Goal: Transaction & Acquisition: Download file/media

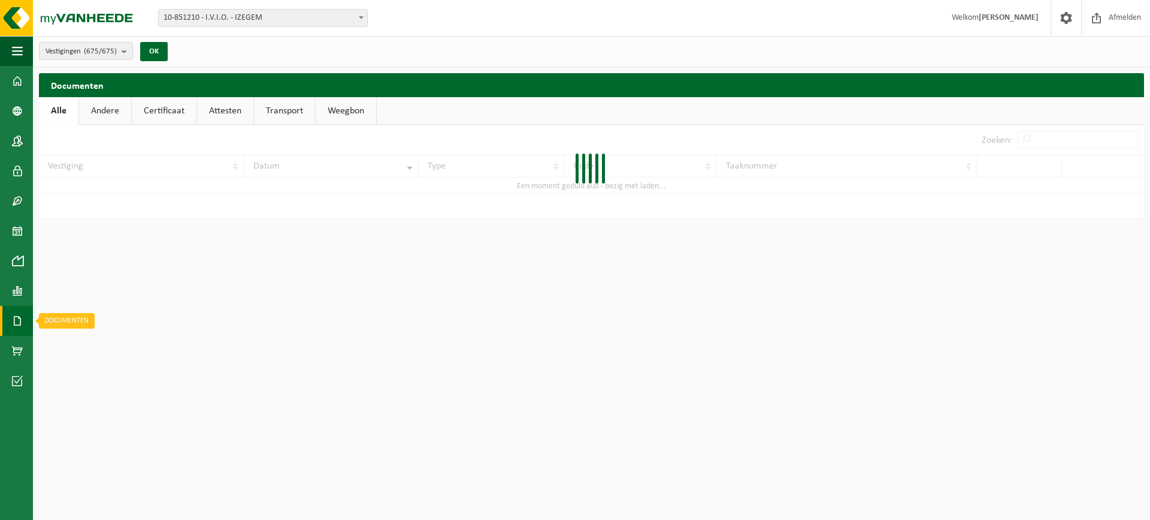
click at [11, 323] on link "Documenten" at bounding box center [16, 321] width 33 height 30
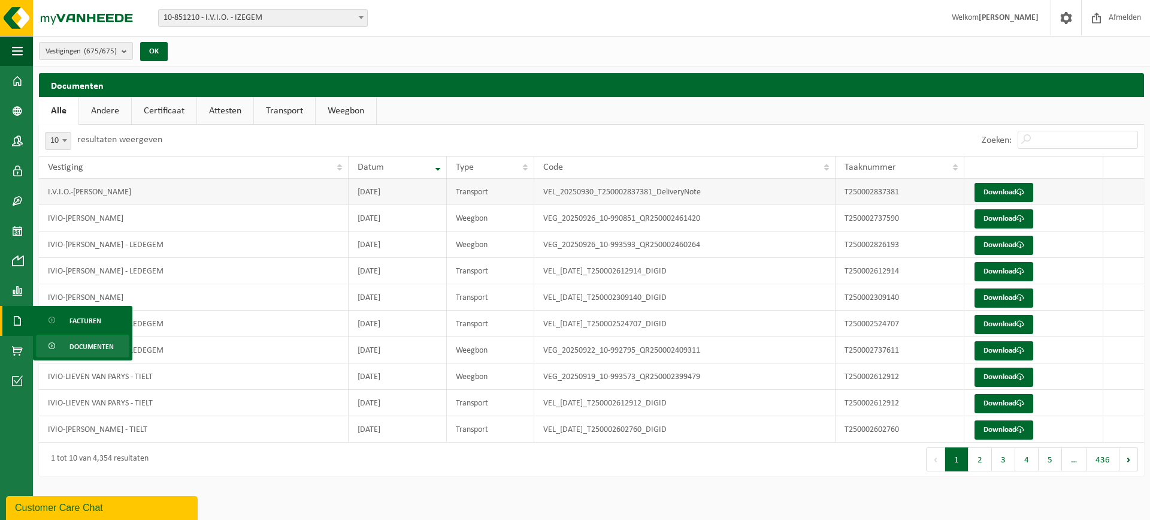
click at [995, 182] on td "Download" at bounding box center [1034, 192] width 139 height 26
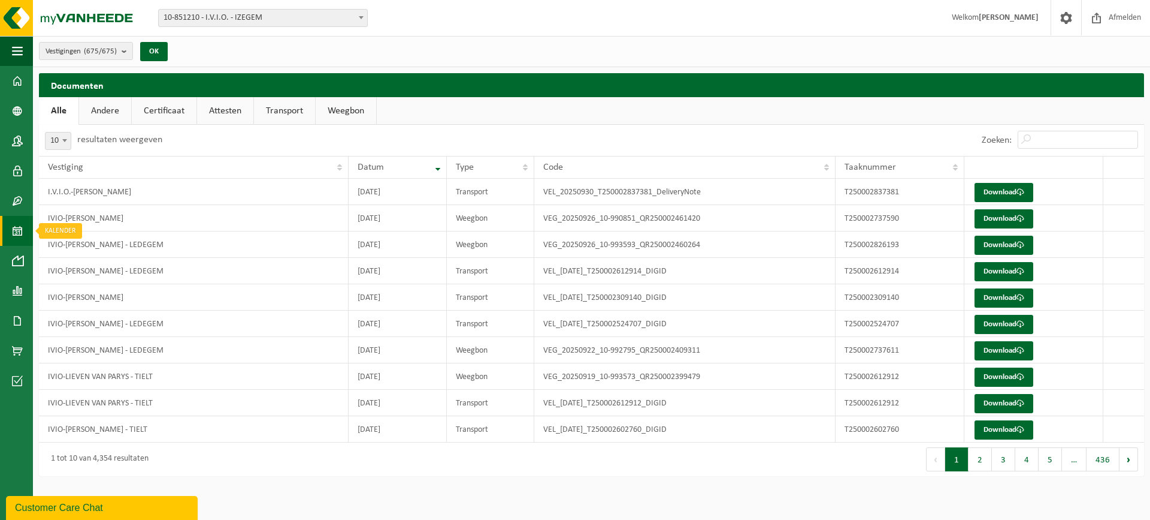
click at [17, 230] on span at bounding box center [17, 231] width 11 height 30
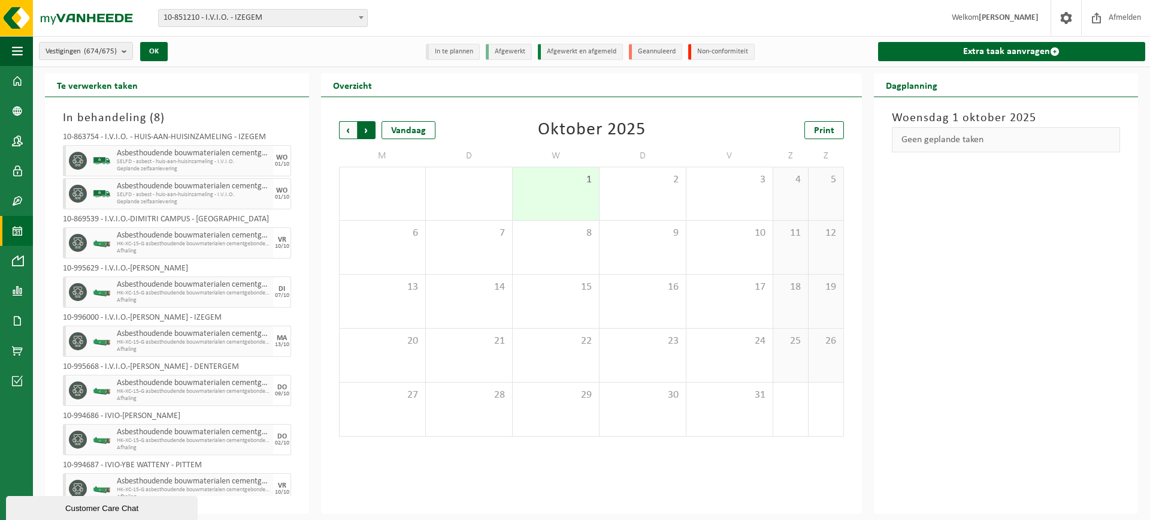
click at [346, 128] on span "Vorige" at bounding box center [348, 130] width 18 height 18
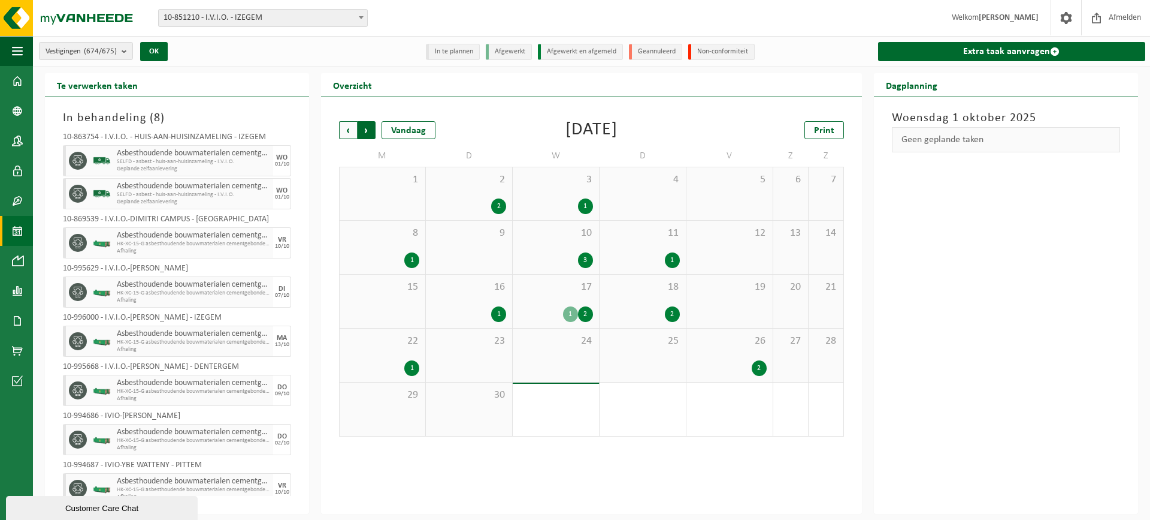
click at [350, 134] on span "Vorige" at bounding box center [348, 130] width 18 height 18
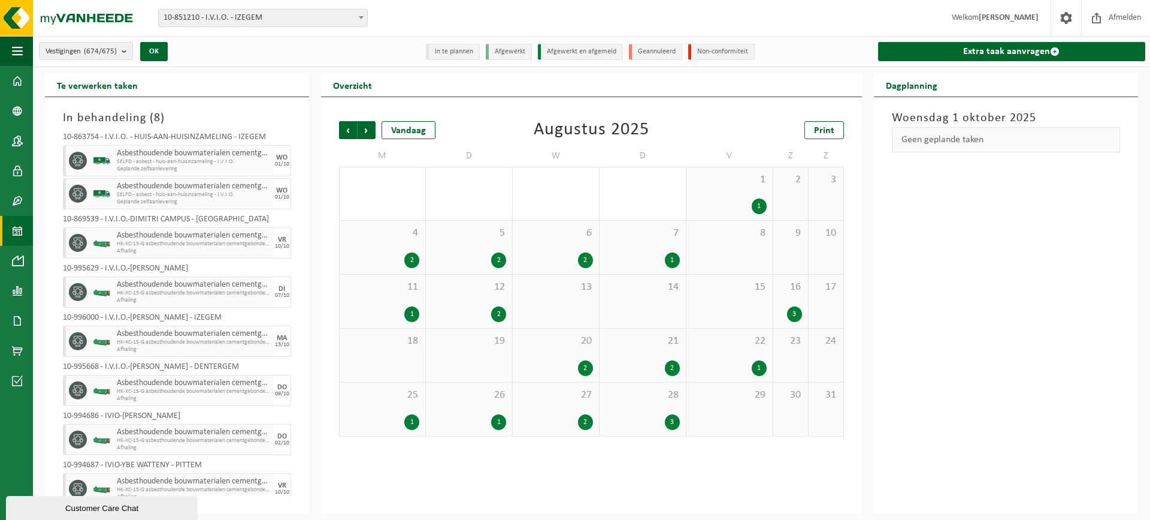
click at [481, 310] on div "2" at bounding box center [469, 314] width 74 height 16
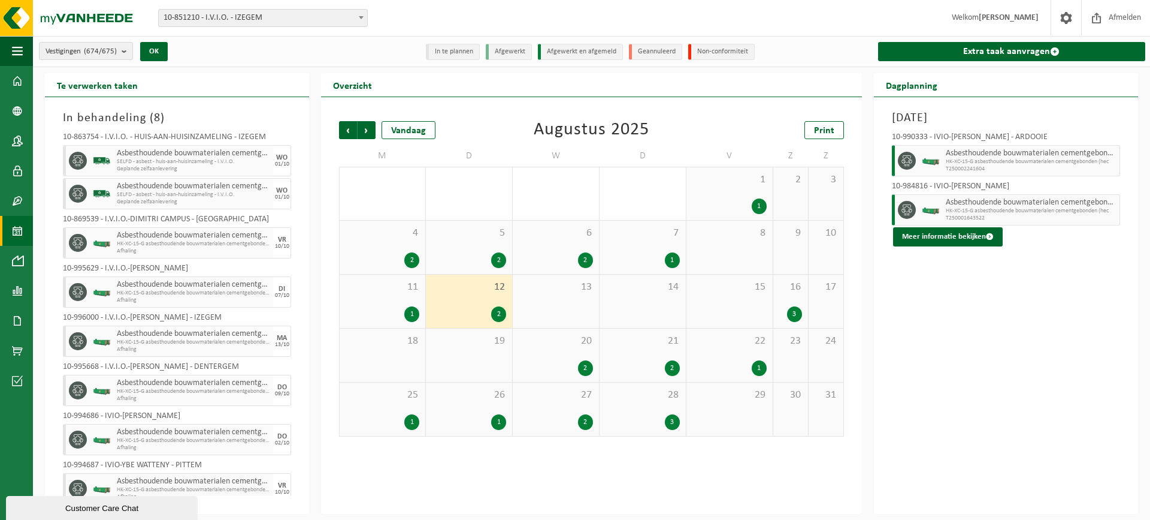
click at [509, 247] on div "5 2" at bounding box center [469, 247] width 86 height 53
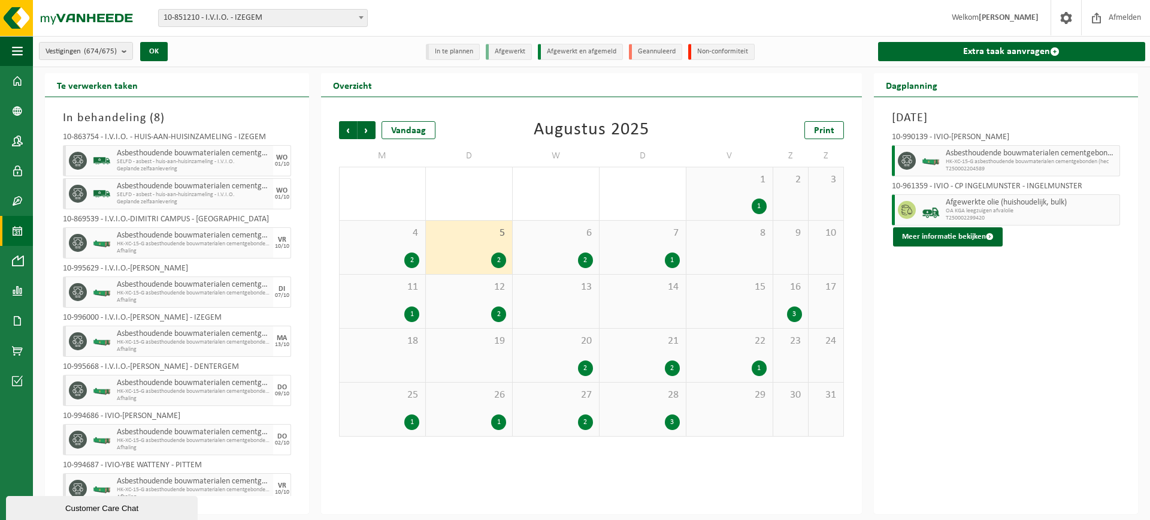
click at [569, 258] on div "2" at bounding box center [556, 260] width 74 height 16
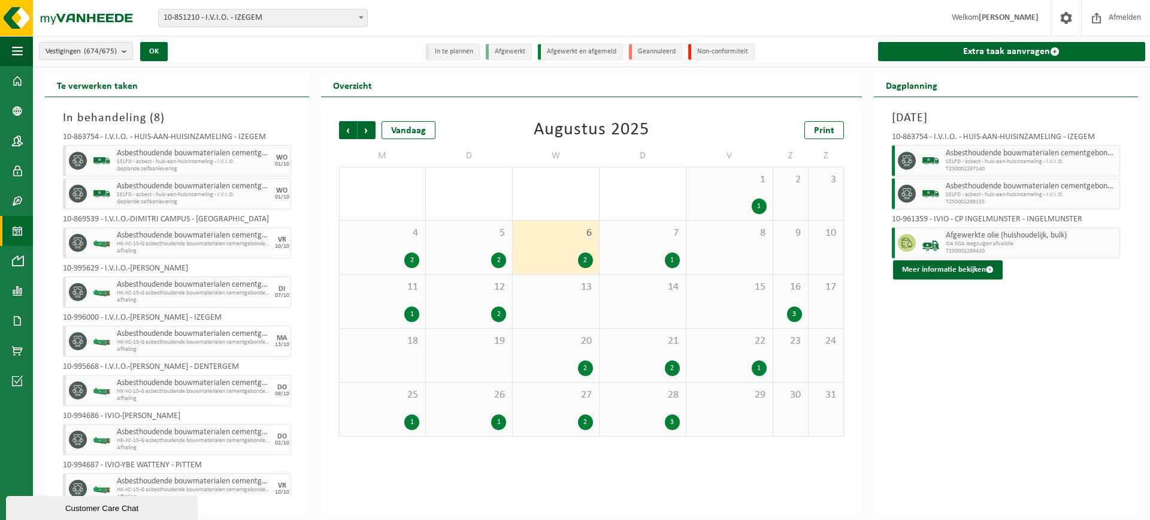
click at [647, 252] on div "1" at bounding box center [643, 260] width 74 height 16
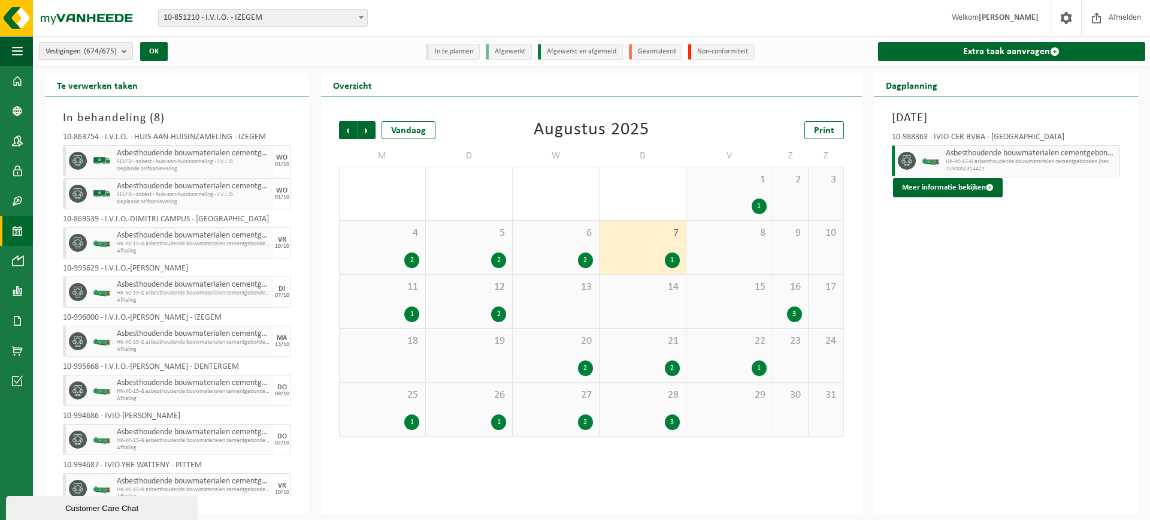
click at [381, 319] on div "1" at bounding box center [383, 314] width 74 height 16
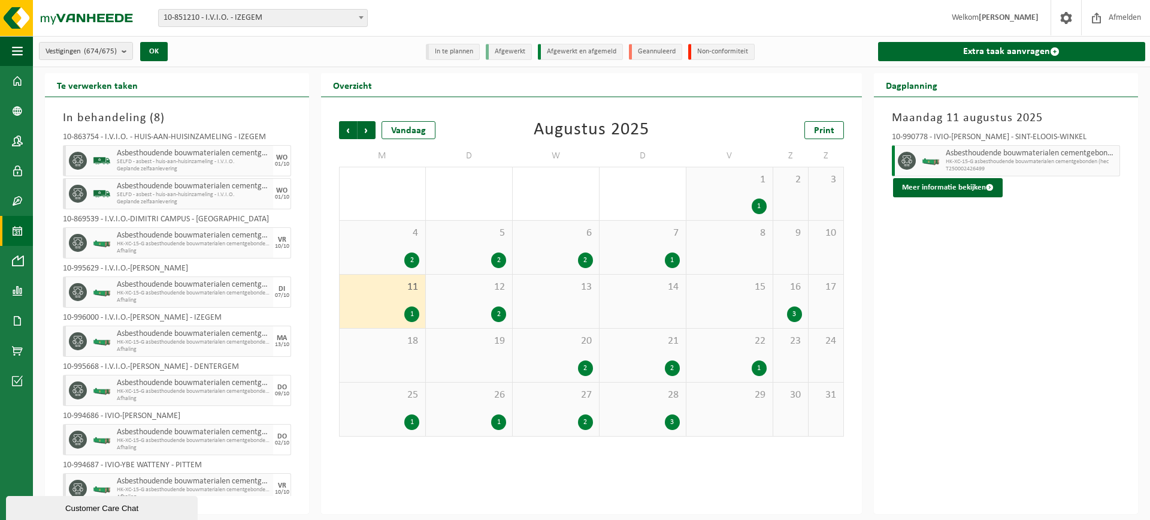
click at [600, 366] on div "21 2" at bounding box center [643, 354] width 86 height 53
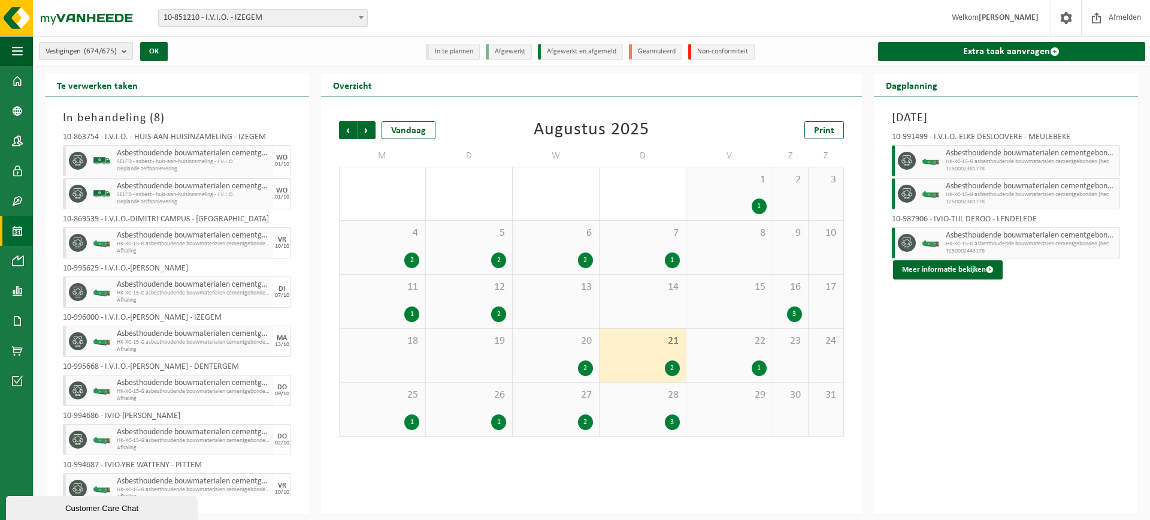
click at [787, 298] on div "16 3" at bounding box center [791, 300] width 35 height 53
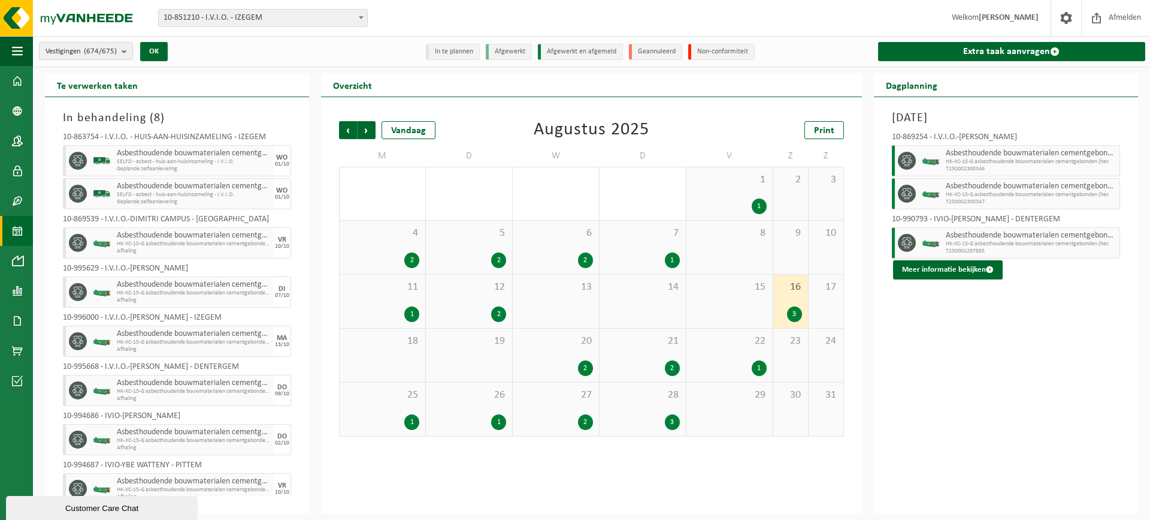
click at [467, 253] on div "2" at bounding box center [469, 260] width 74 height 16
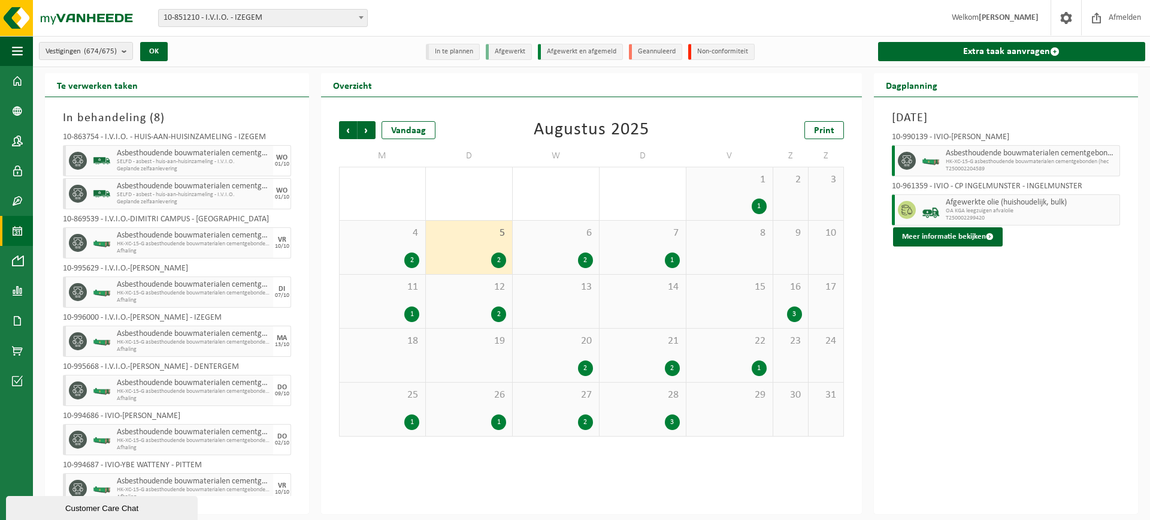
click at [569, 241] on div "6 2" at bounding box center [556, 247] width 86 height 53
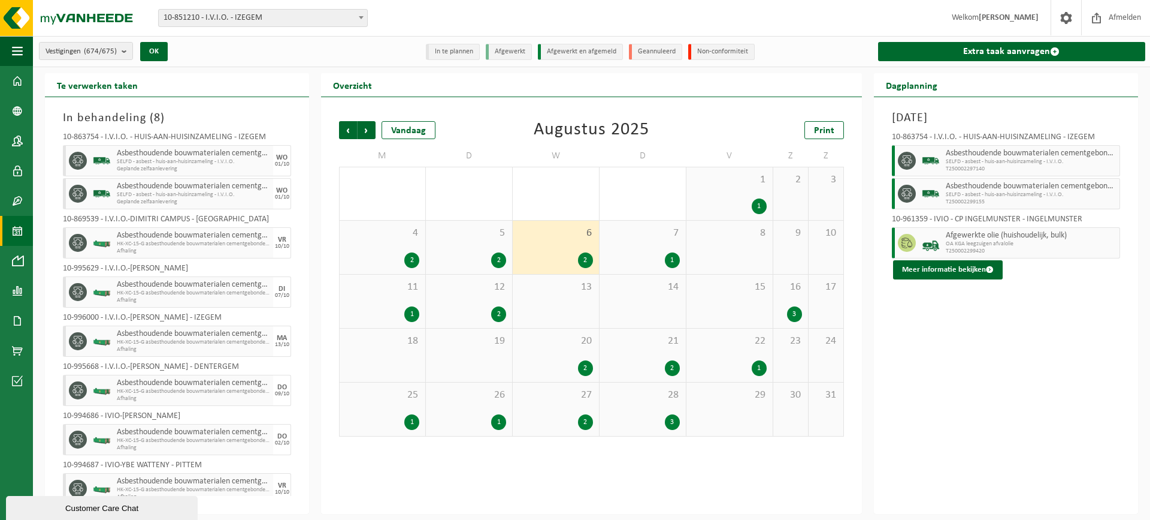
click at [637, 250] on div "7 1" at bounding box center [643, 247] width 86 height 53
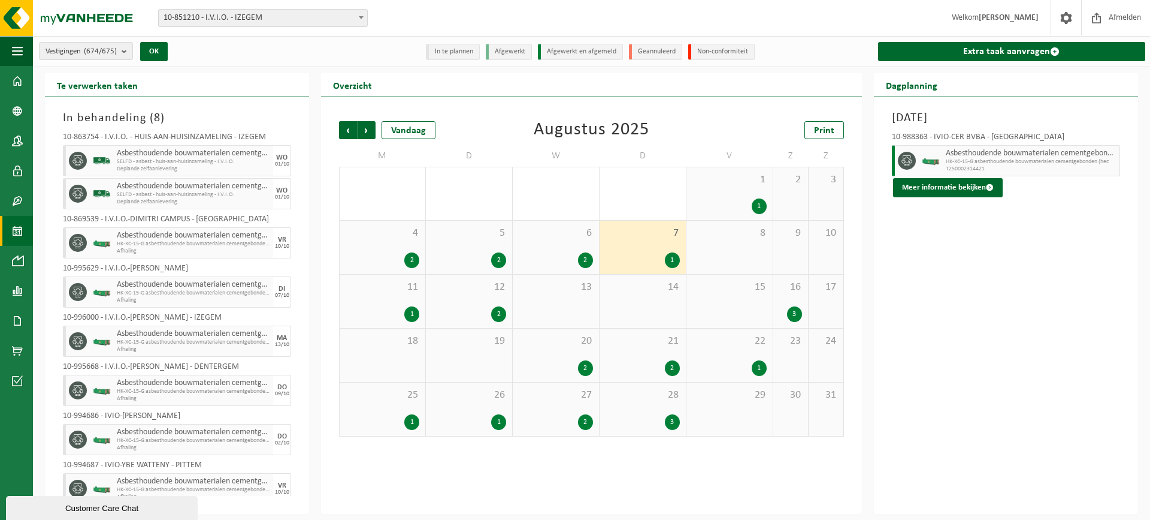
click at [727, 194] on div "1 1" at bounding box center [730, 193] width 86 height 53
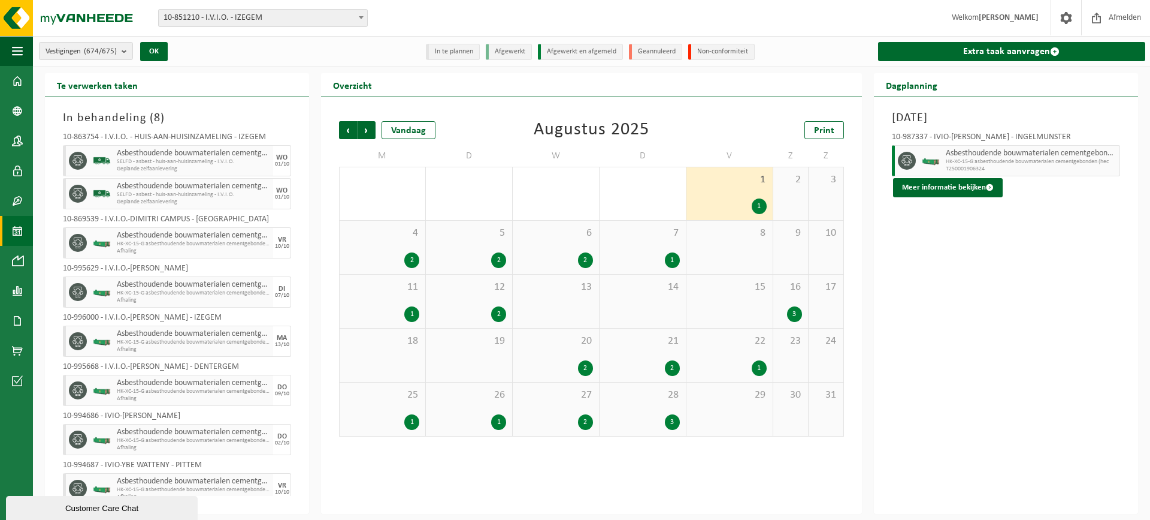
click at [397, 264] on div "2" at bounding box center [383, 260] width 74 height 16
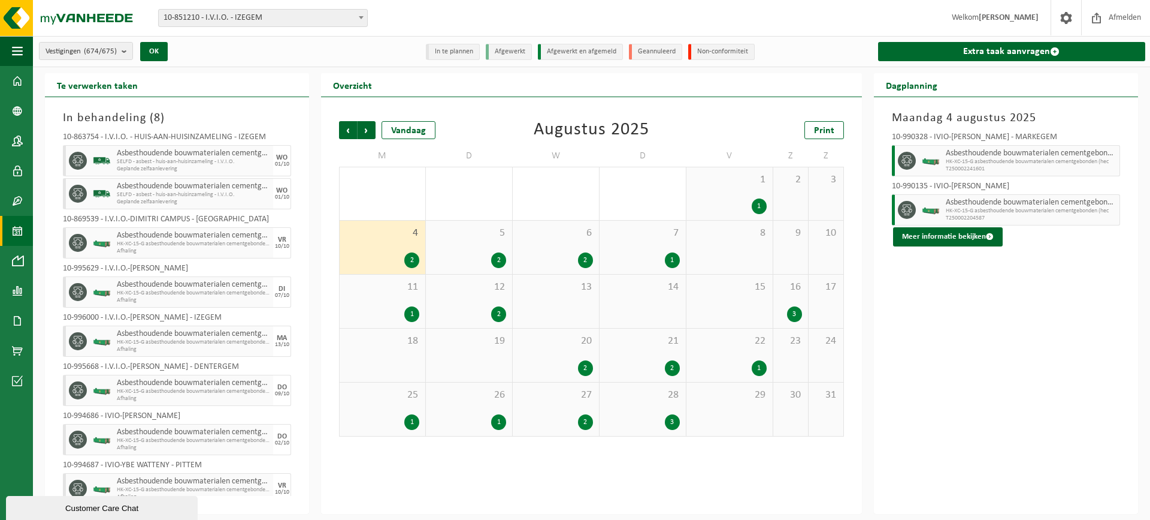
click at [394, 294] on div "11 1" at bounding box center [383, 300] width 86 height 53
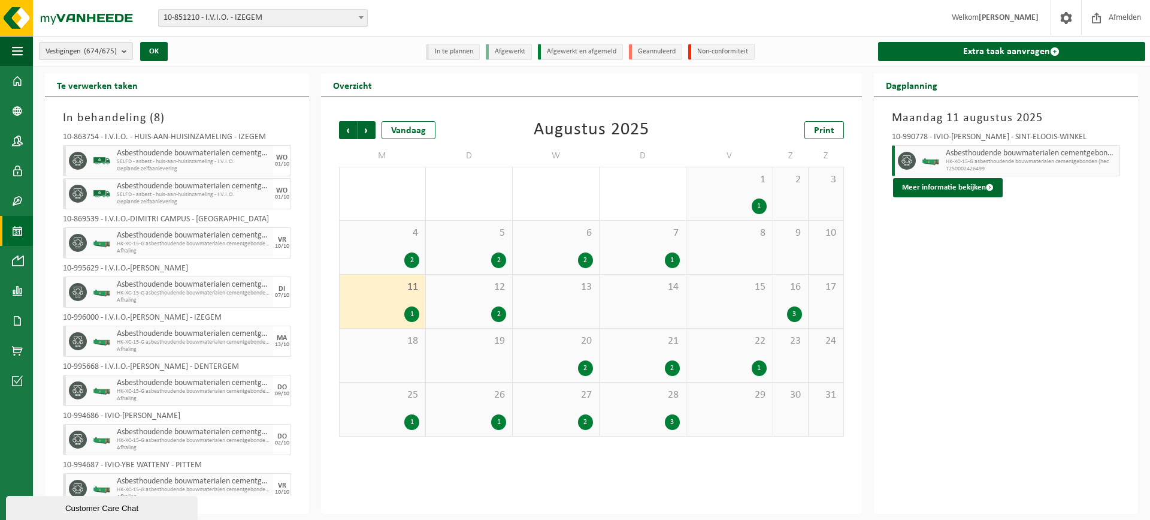
click at [459, 295] on div "12 2" at bounding box center [469, 300] width 86 height 53
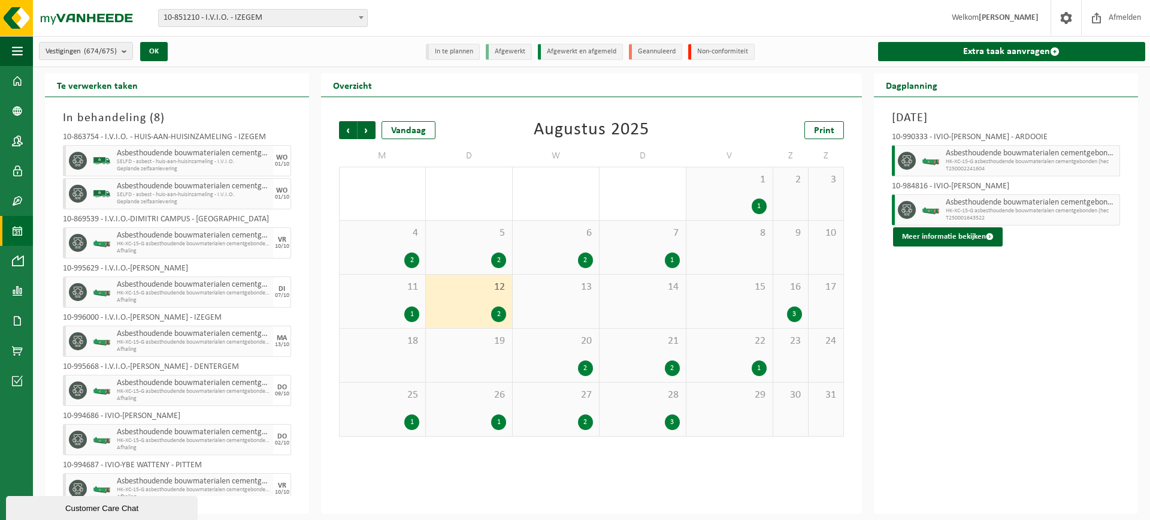
click at [472, 372] on div "19" at bounding box center [469, 354] width 86 height 53
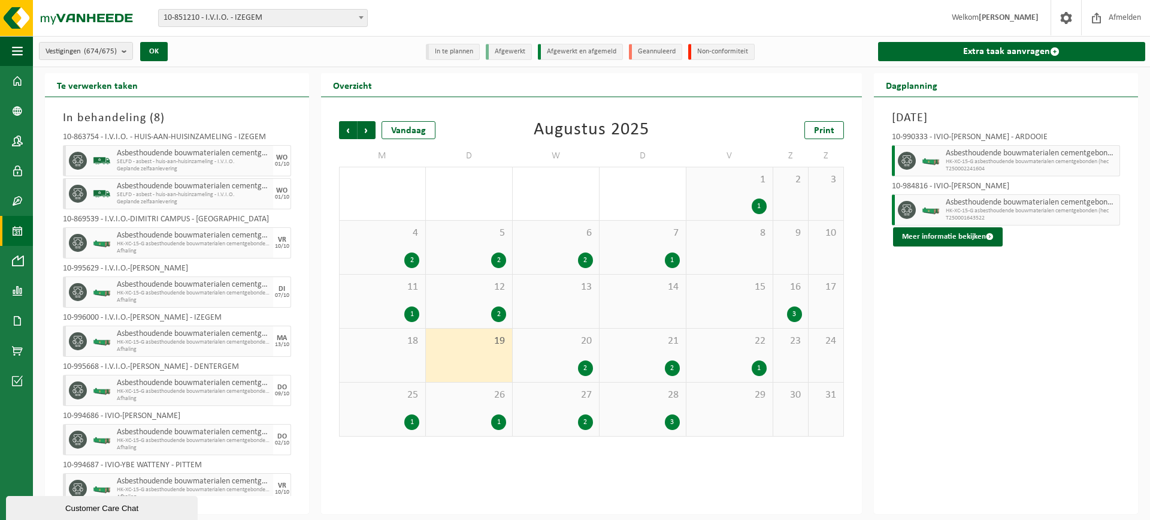
click at [560, 368] on div "2" at bounding box center [556, 368] width 74 height 16
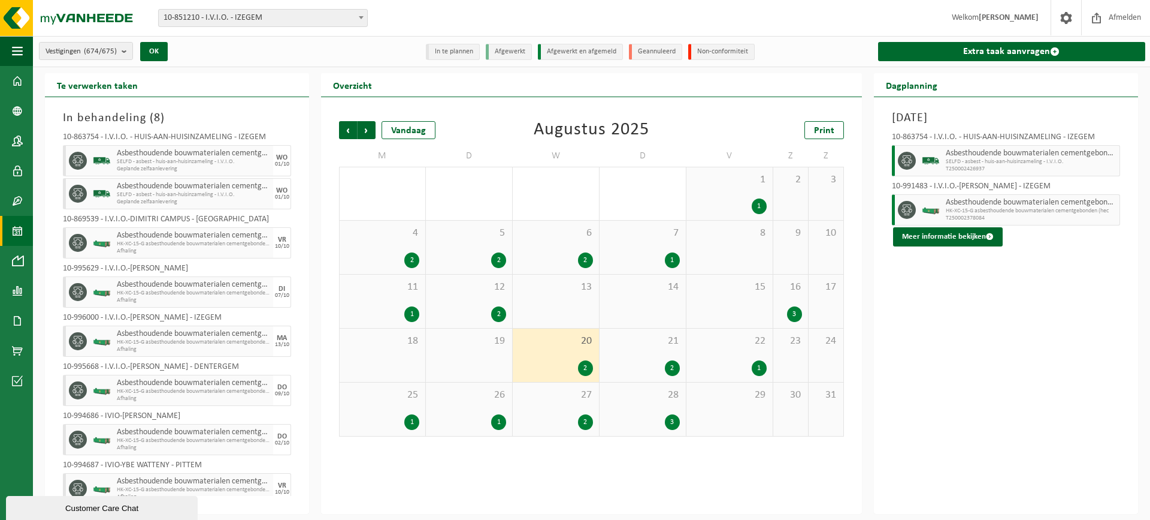
click at [676, 355] on div "21 2" at bounding box center [643, 354] width 86 height 53
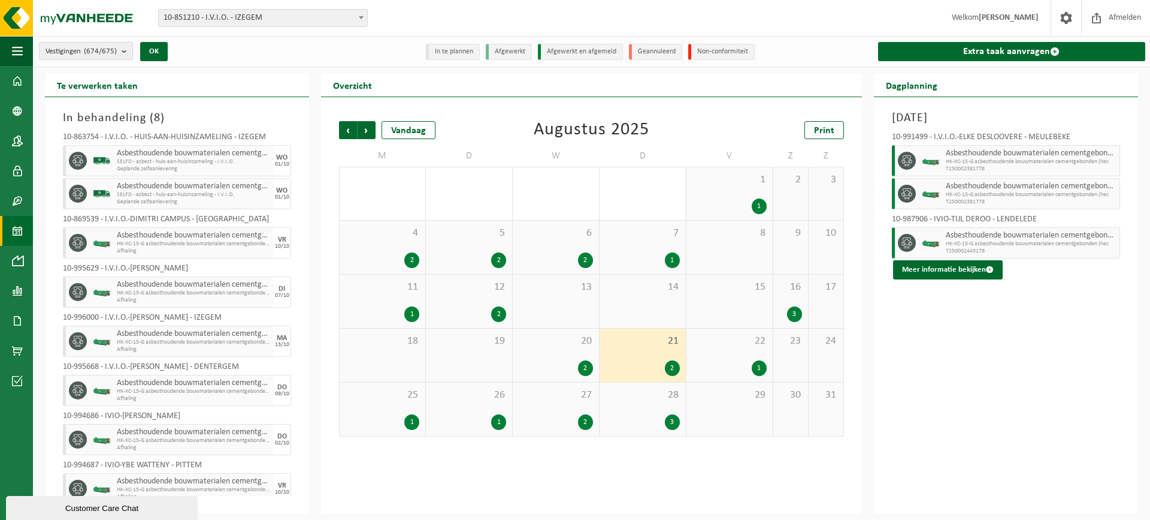
click at [745, 356] on div "22 1" at bounding box center [730, 354] width 86 height 53
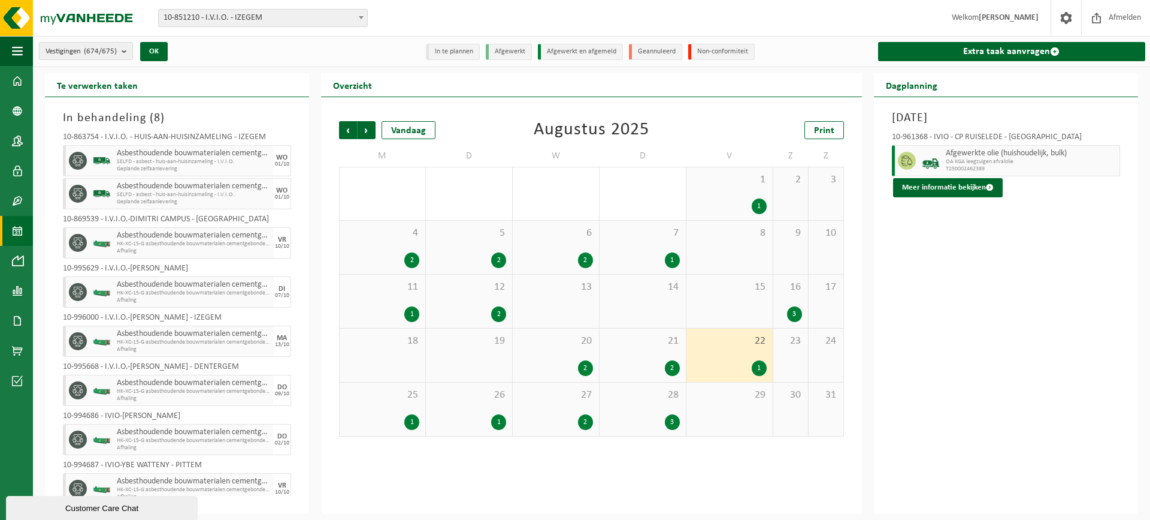
click at [607, 403] on div "28 3" at bounding box center [643, 408] width 86 height 53
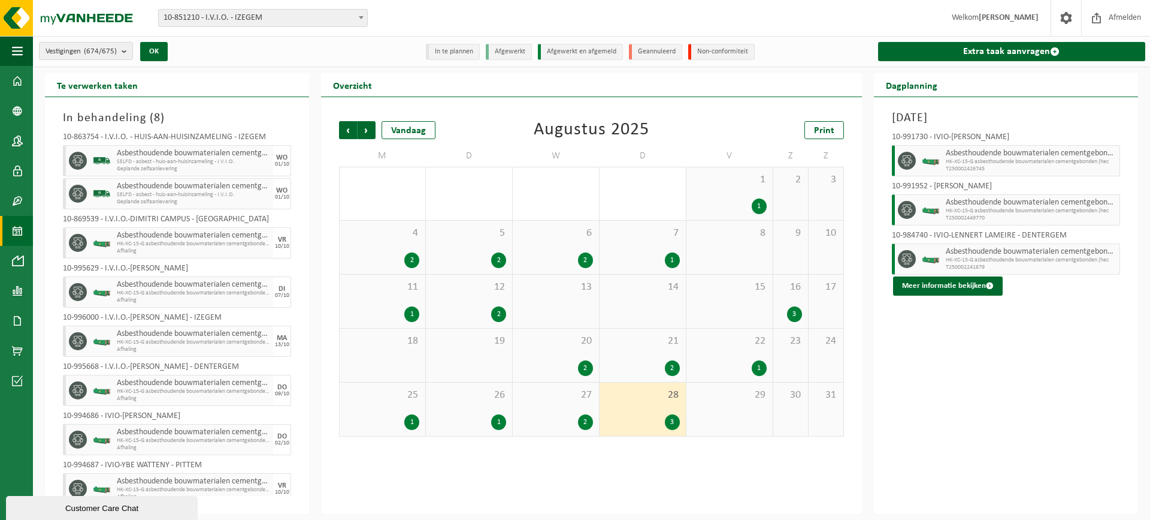
click at [561, 402] on div "27 2" at bounding box center [556, 408] width 86 height 53
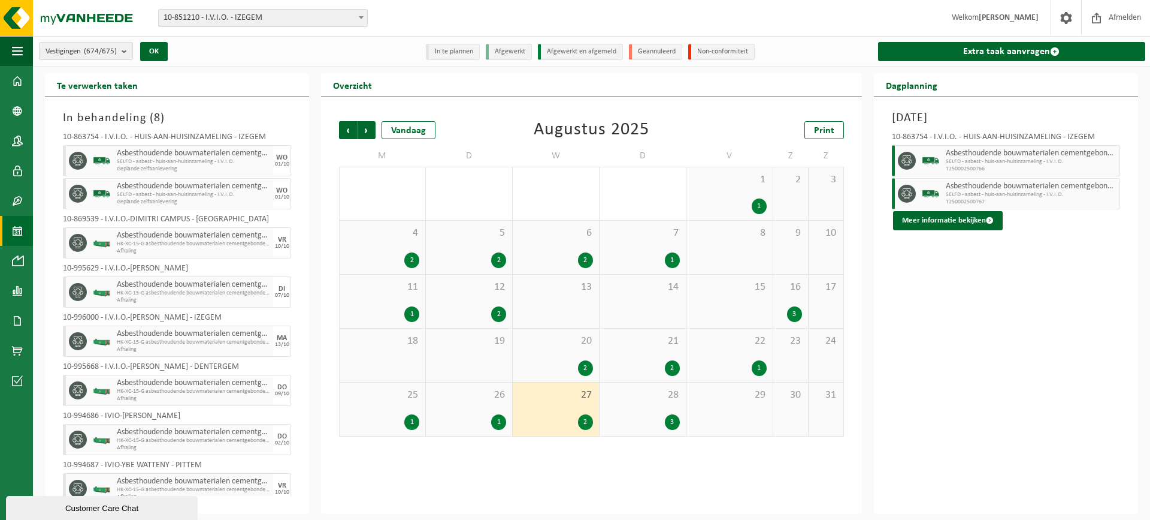
click at [502, 410] on div "26 1" at bounding box center [469, 408] width 86 height 53
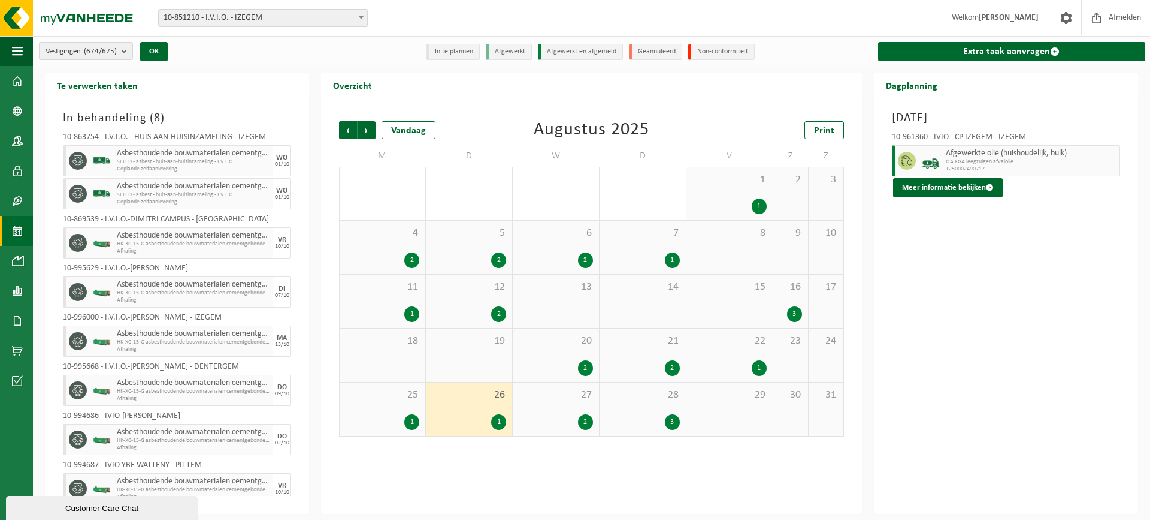
click at [403, 405] on div "25 1" at bounding box center [383, 408] width 86 height 53
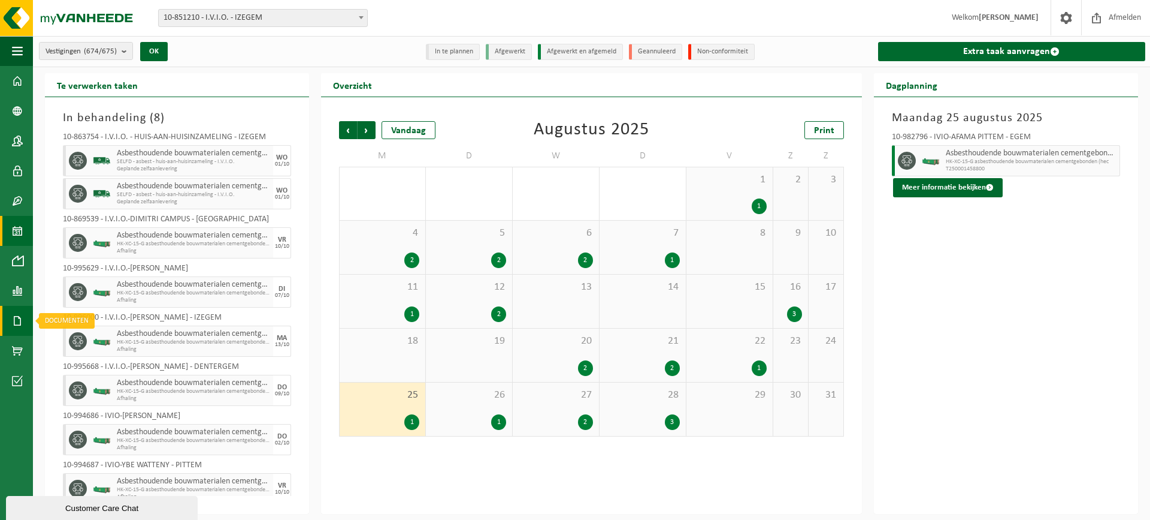
click at [15, 324] on span at bounding box center [17, 321] width 11 height 30
click at [66, 345] on link "Documenten" at bounding box center [82, 345] width 93 height 23
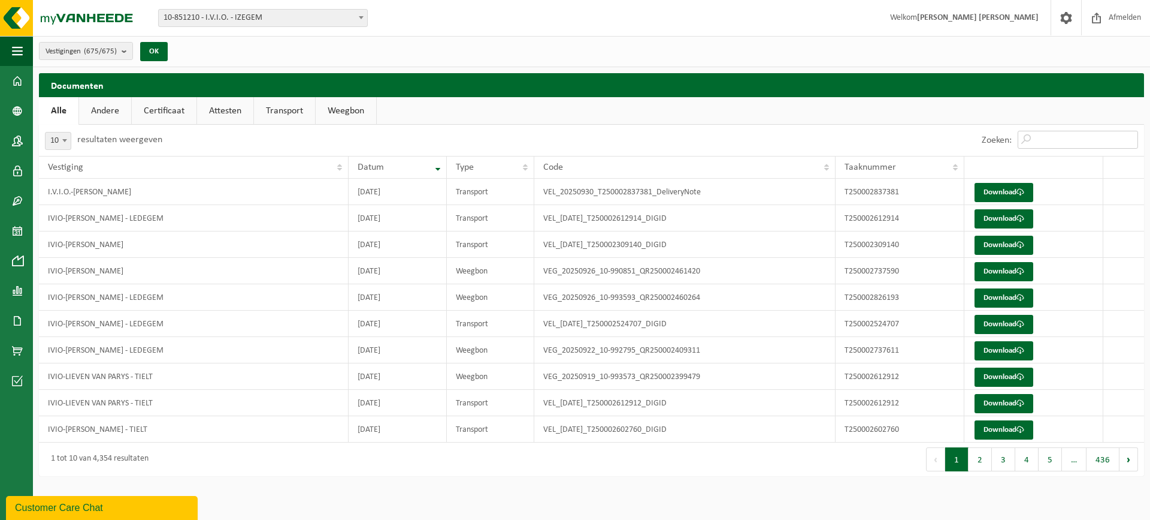
click at [1046, 137] on input "Zoeken:" at bounding box center [1078, 140] width 120 height 18
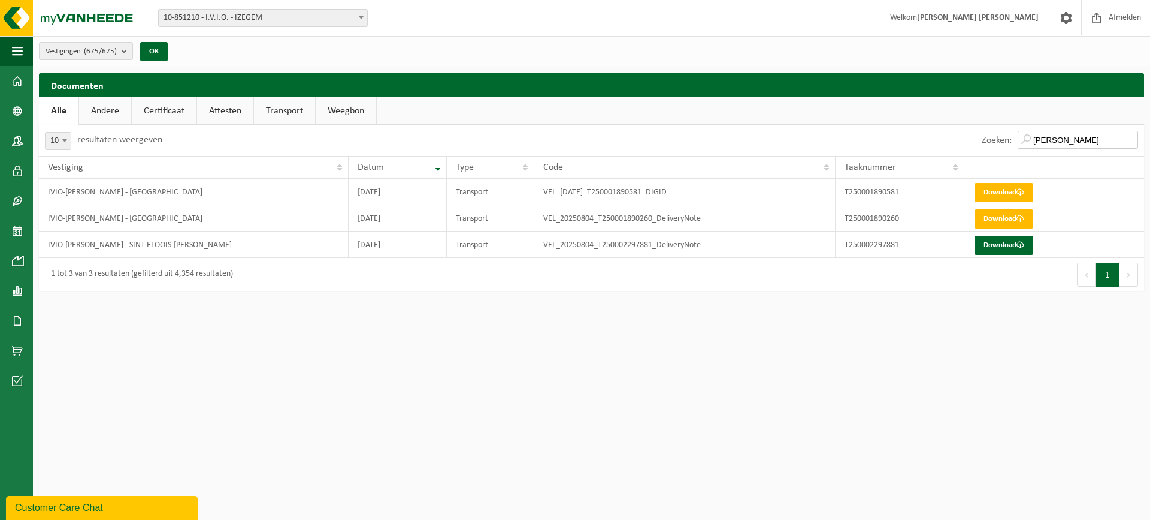
drag, startPoint x: 1086, startPoint y: 140, endPoint x: 938, endPoint y: 136, distance: 148.1
click at [946, 137] on div "Zoeken: [PERSON_NAME]" at bounding box center [868, 140] width 553 height 31
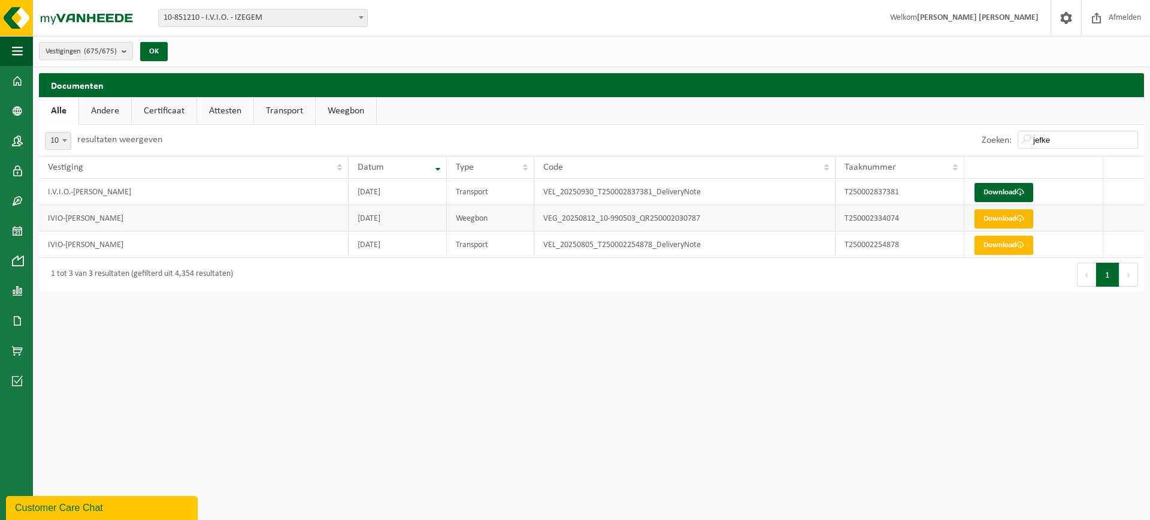
click at [1007, 217] on link "Download" at bounding box center [1004, 218] width 59 height 19
drag, startPoint x: 1056, startPoint y: 143, endPoint x: 988, endPoint y: 132, distance: 68.5
click at [989, 133] on div "Zoeken: [PERSON_NAME]" at bounding box center [1060, 140] width 168 height 31
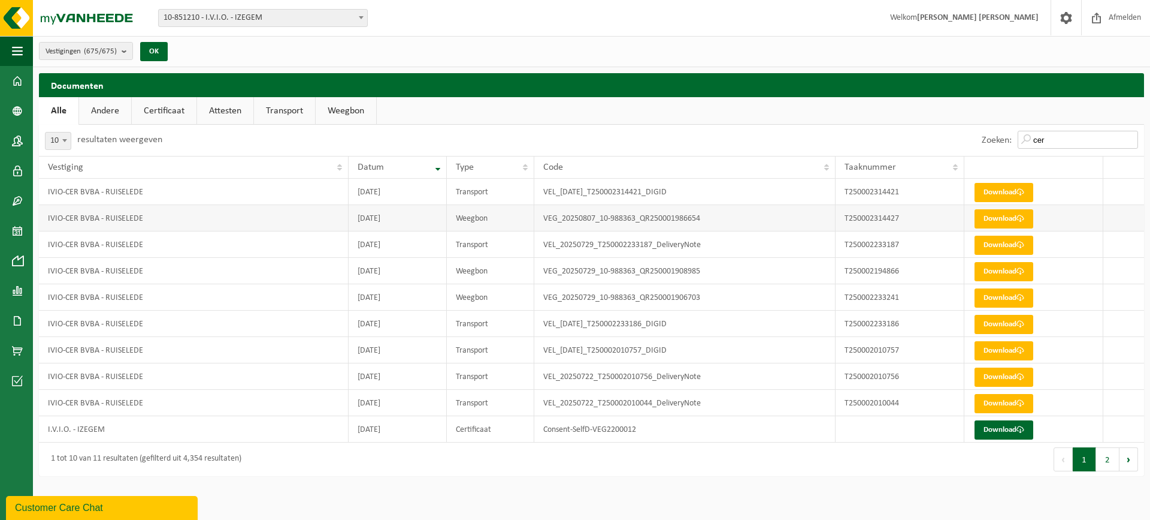
type input "cer"
click at [283, 226] on td "IVIO-CER BVBA - RUISELEDE" at bounding box center [194, 218] width 310 height 26
click at [270, 201] on td "IVIO-CER BVBA - RUISELEDE" at bounding box center [194, 192] width 310 height 26
click at [19, 224] on span at bounding box center [17, 231] width 11 height 30
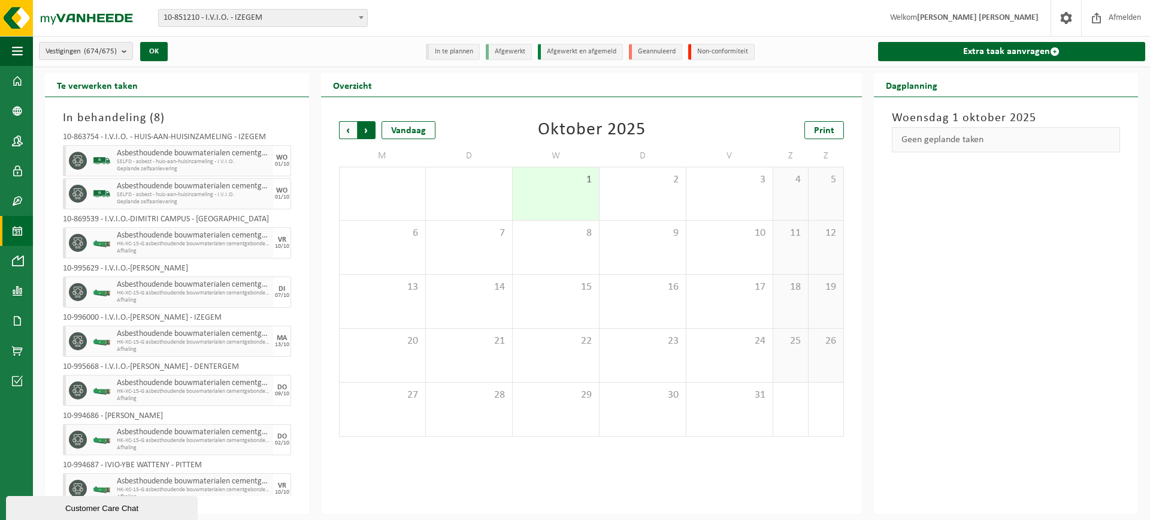
click at [352, 132] on span "Vorige" at bounding box center [348, 130] width 18 height 18
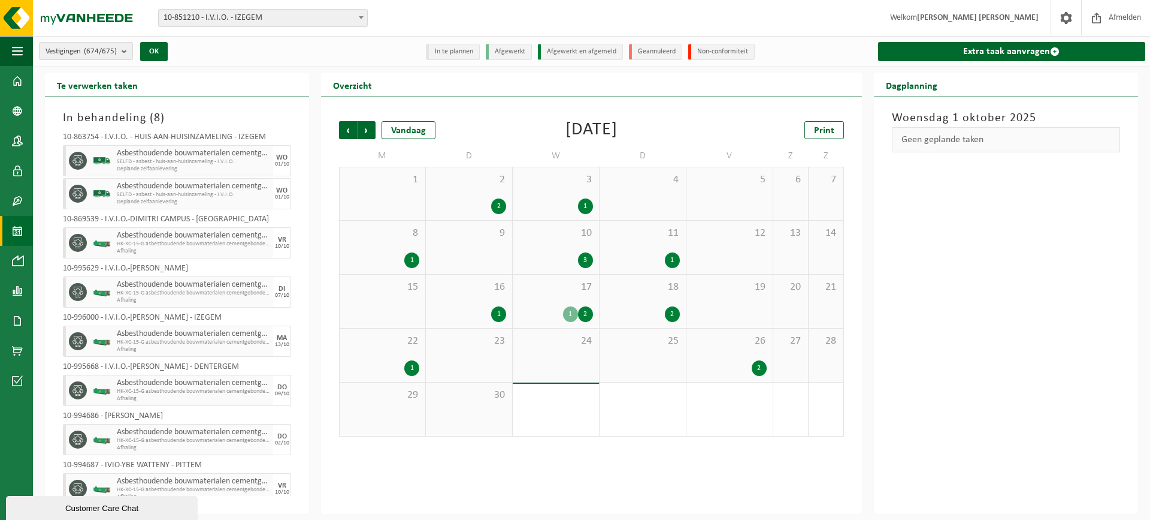
click at [488, 191] on div "2 2" at bounding box center [469, 193] width 86 height 53
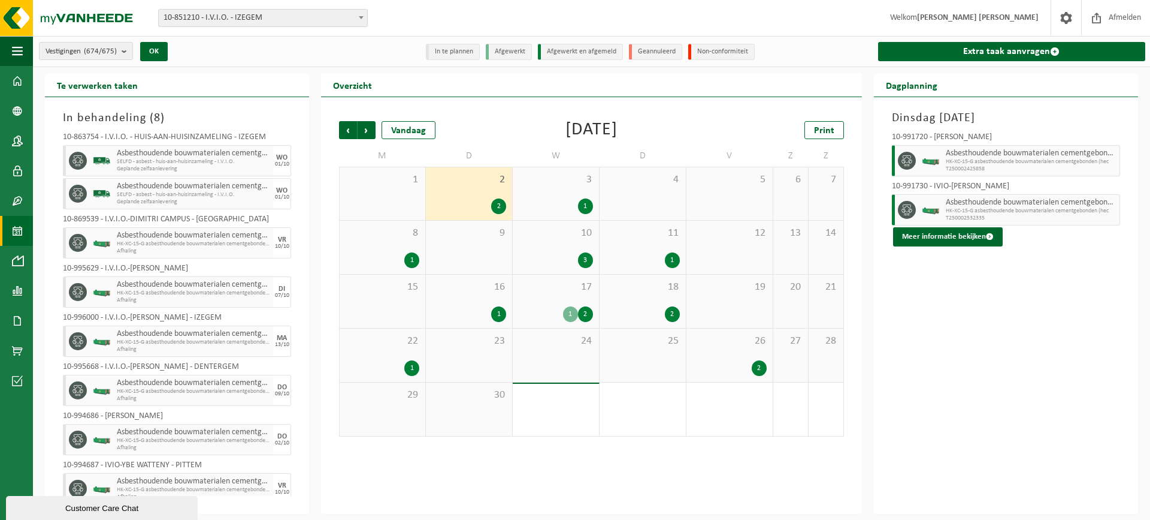
click at [593, 192] on div "3 1" at bounding box center [556, 193] width 86 height 53
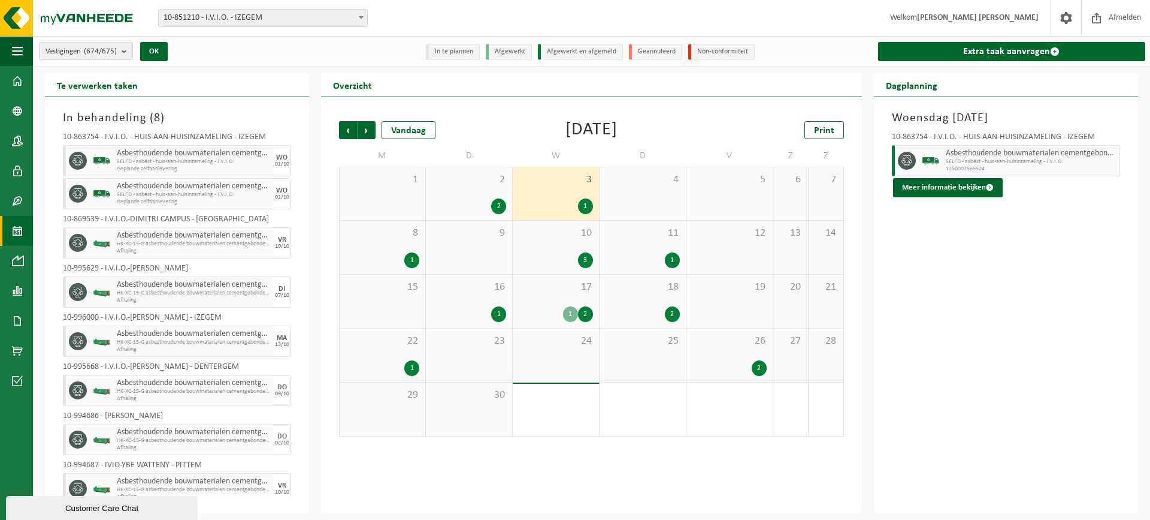
click at [562, 261] on div "3" at bounding box center [556, 260] width 74 height 16
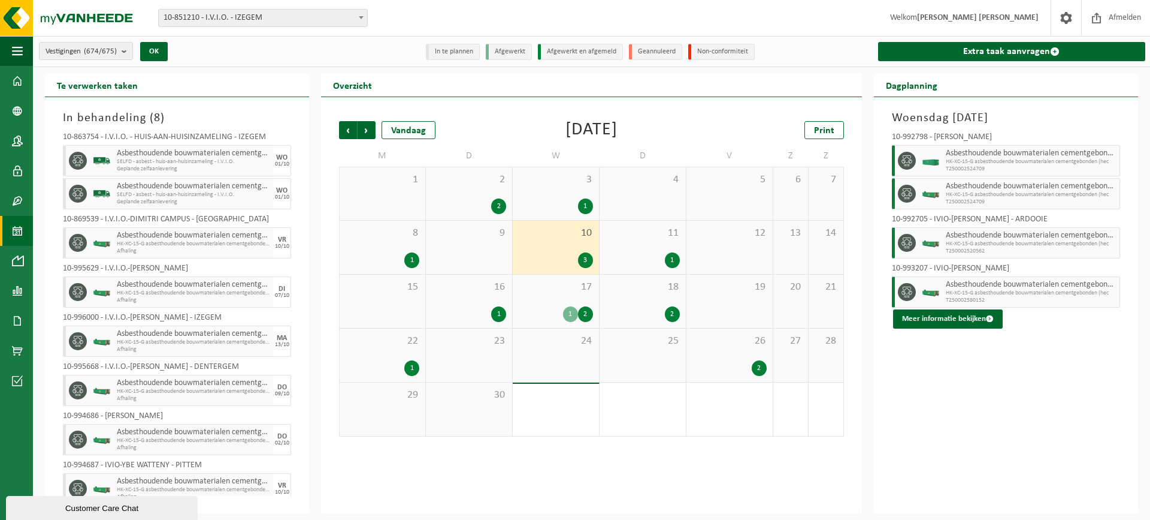
click at [637, 249] on div "11 1" at bounding box center [643, 247] width 86 height 53
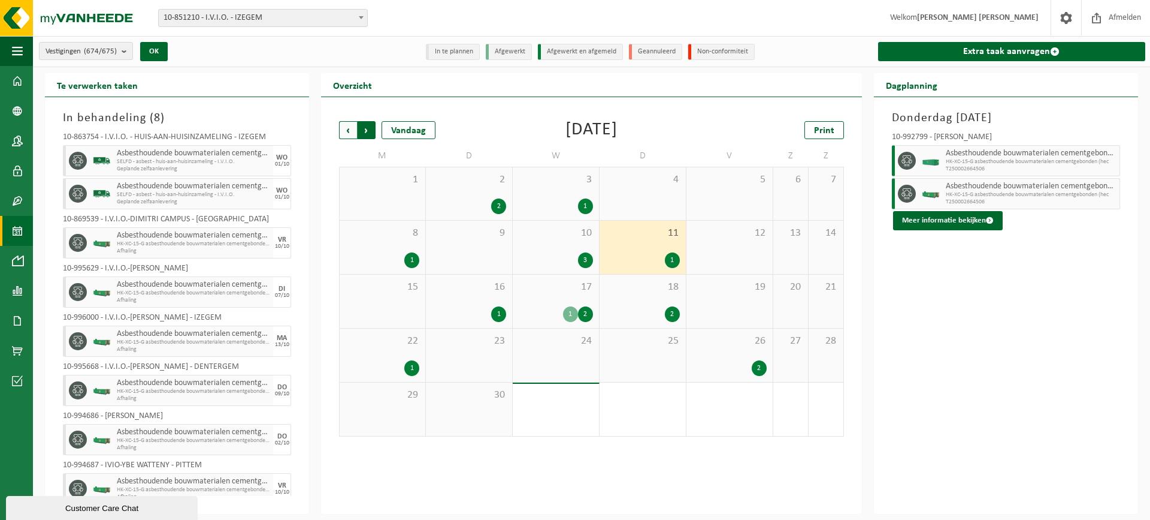
click at [346, 126] on span "Vorige" at bounding box center [348, 130] width 18 height 18
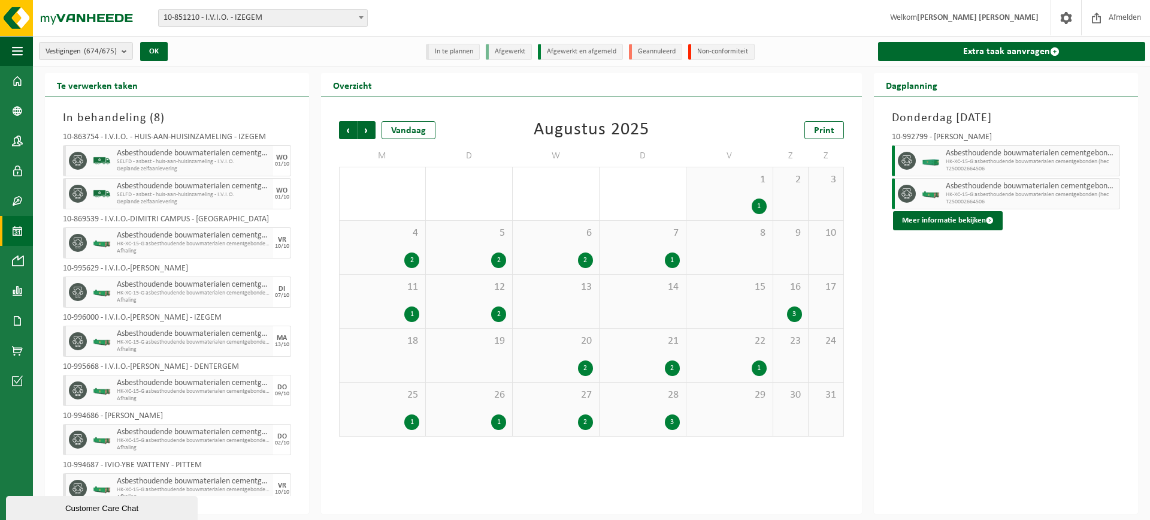
click at [646, 421] on div "3" at bounding box center [643, 422] width 74 height 16
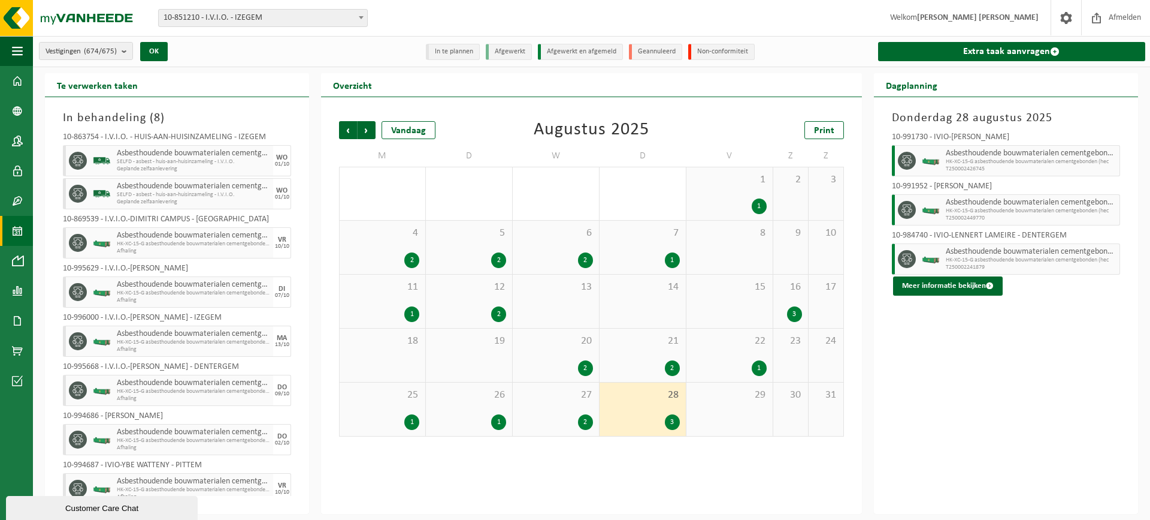
click at [566, 425] on div "2" at bounding box center [556, 422] width 74 height 16
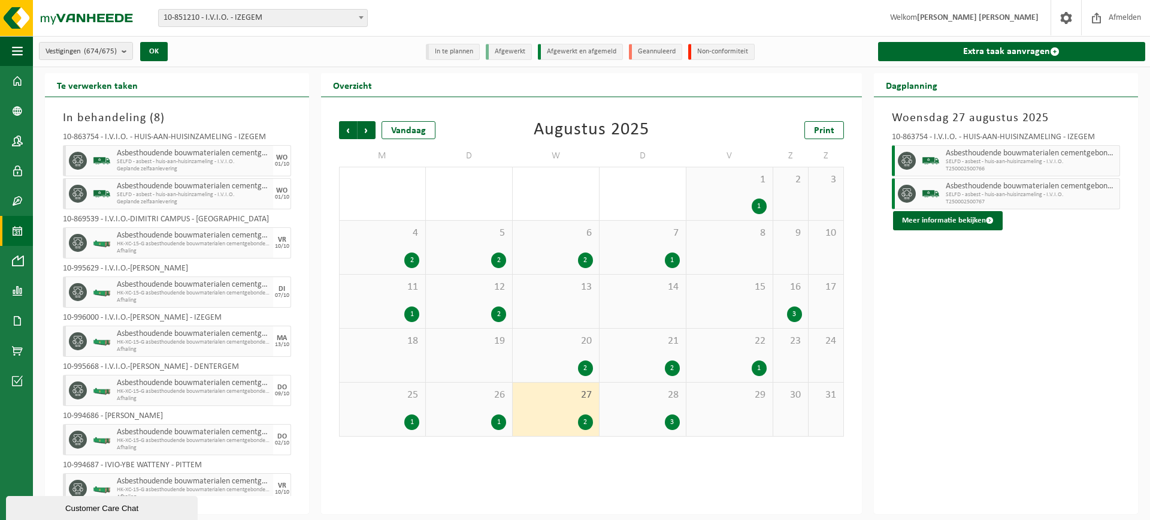
click at [443, 403] on div "26 1" at bounding box center [469, 408] width 86 height 53
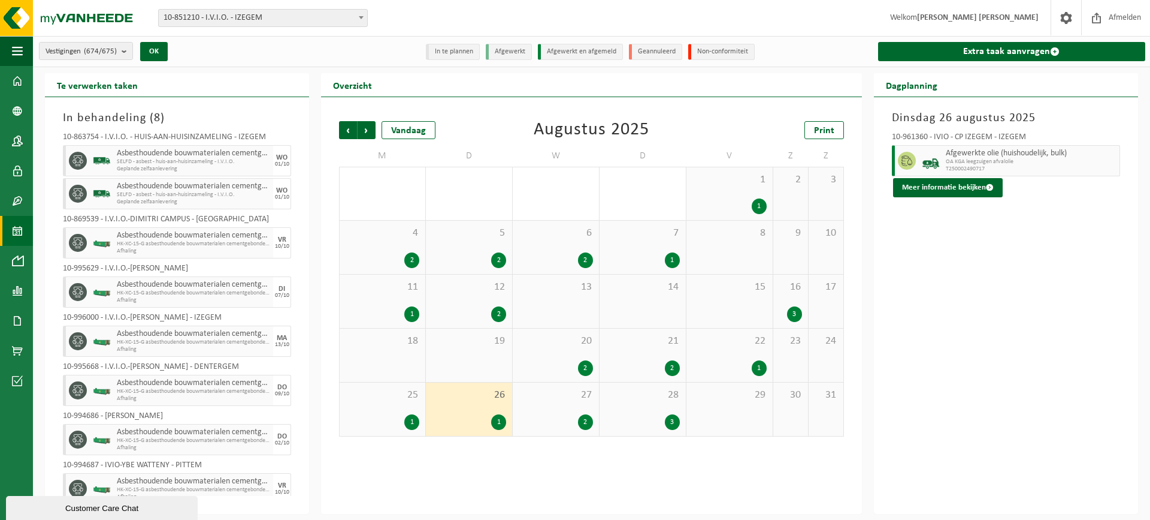
click at [384, 409] on div "25 1" at bounding box center [383, 408] width 86 height 53
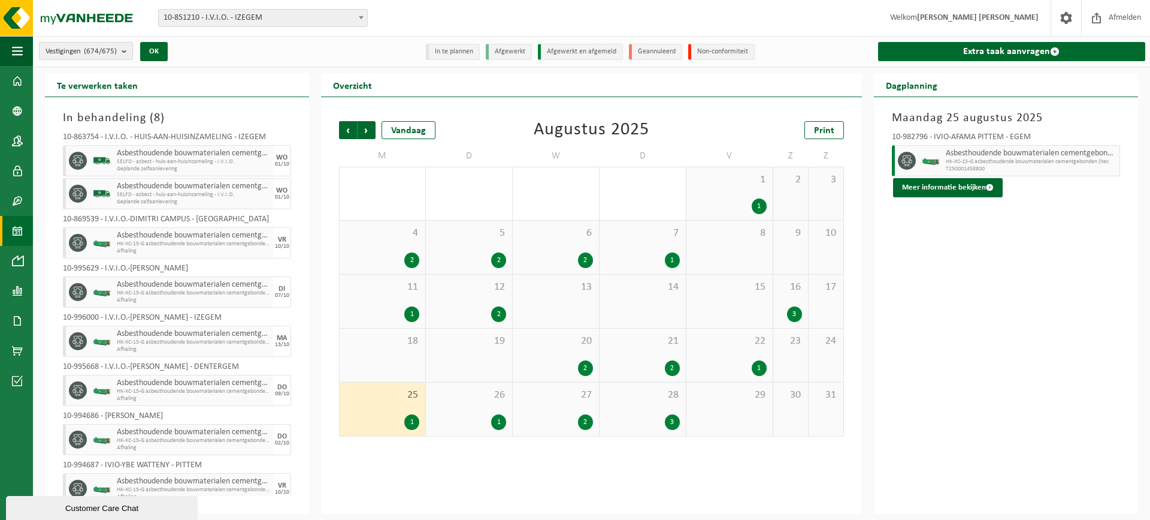
click at [726, 362] on div "1" at bounding box center [730, 368] width 74 height 16
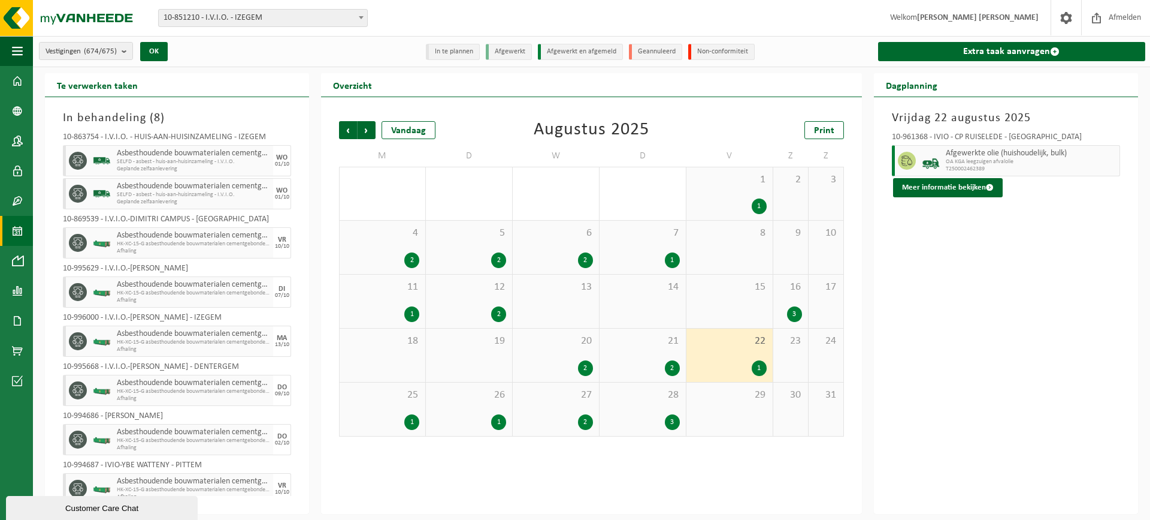
click at [645, 357] on div "21 2" at bounding box center [643, 354] width 86 height 53
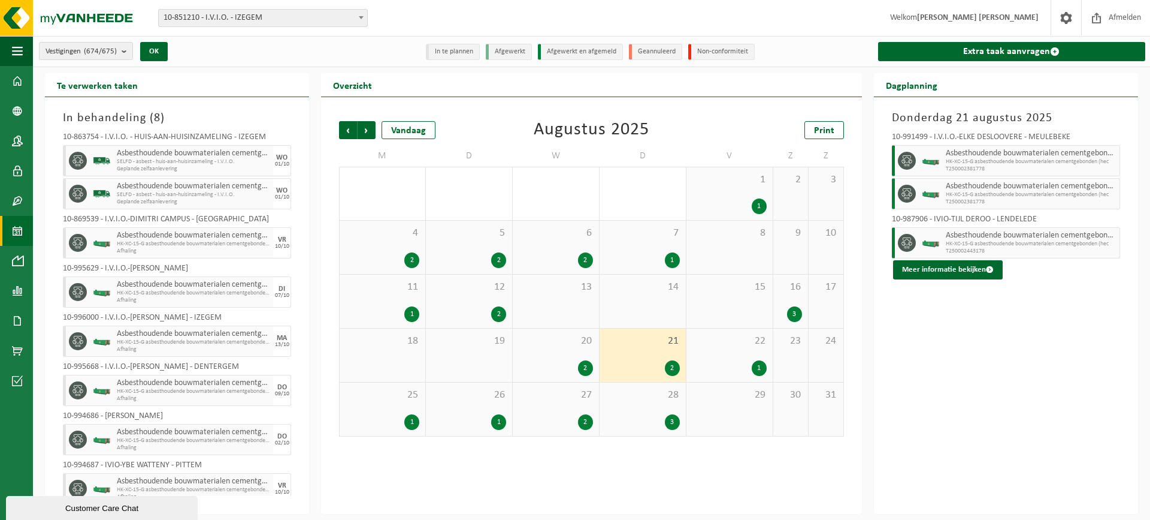
click at [580, 366] on div "2" at bounding box center [585, 368] width 15 height 16
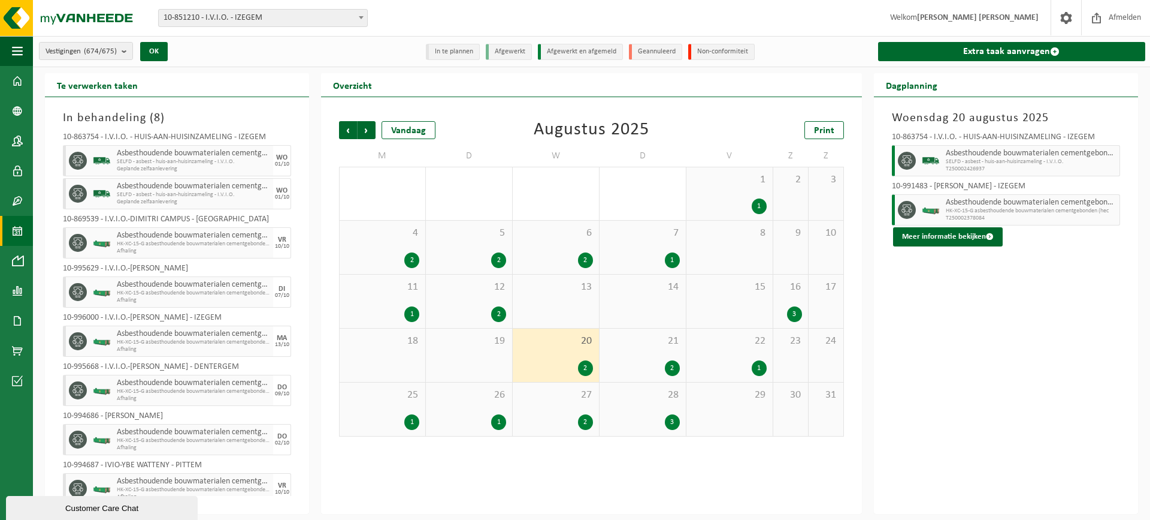
click at [795, 297] on div "16 3" at bounding box center [791, 300] width 35 height 53
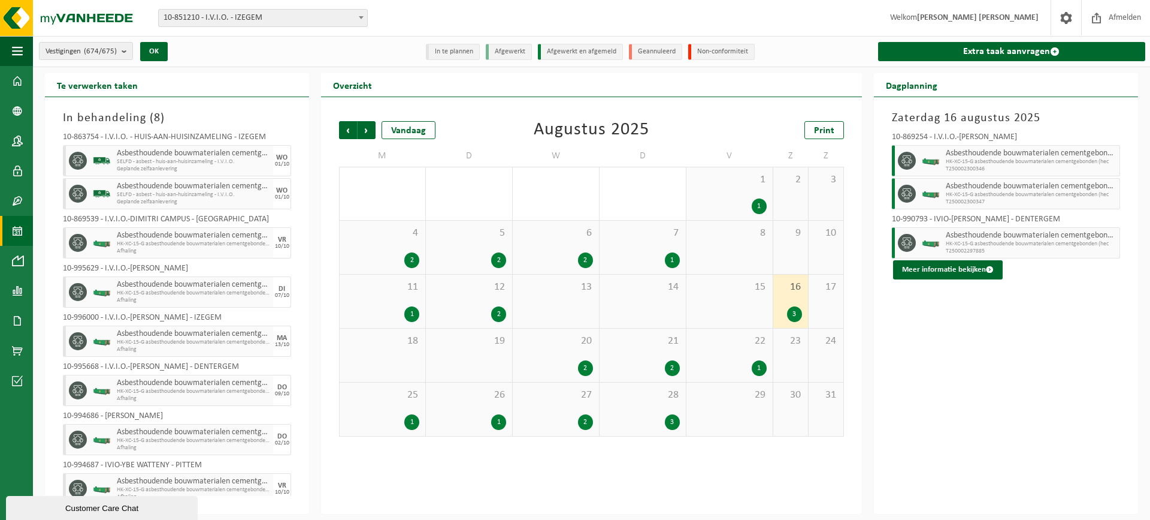
click at [451, 286] on span "12" at bounding box center [469, 286] width 74 height 13
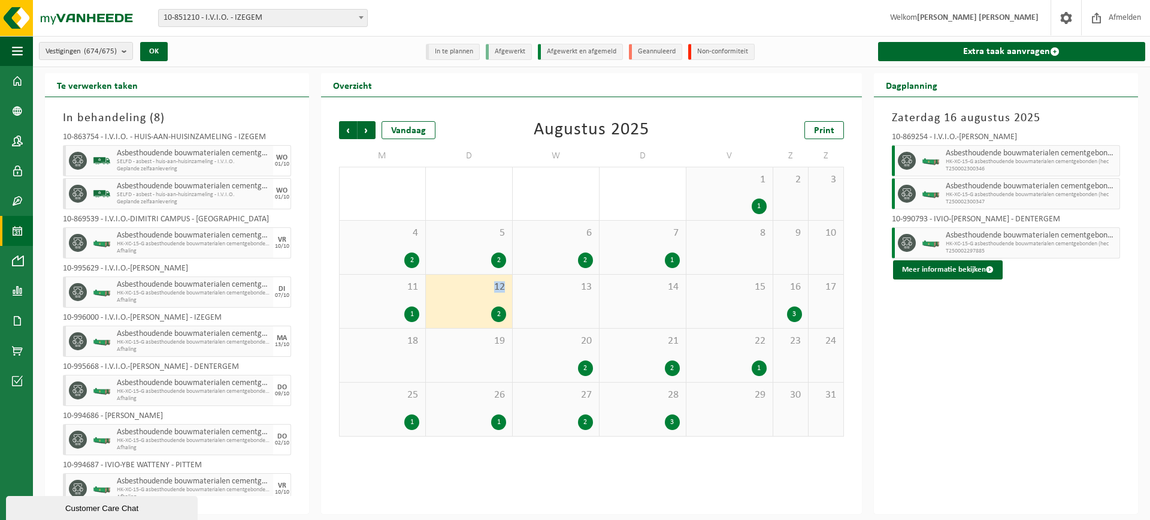
click at [451, 286] on span "12" at bounding box center [469, 286] width 74 height 13
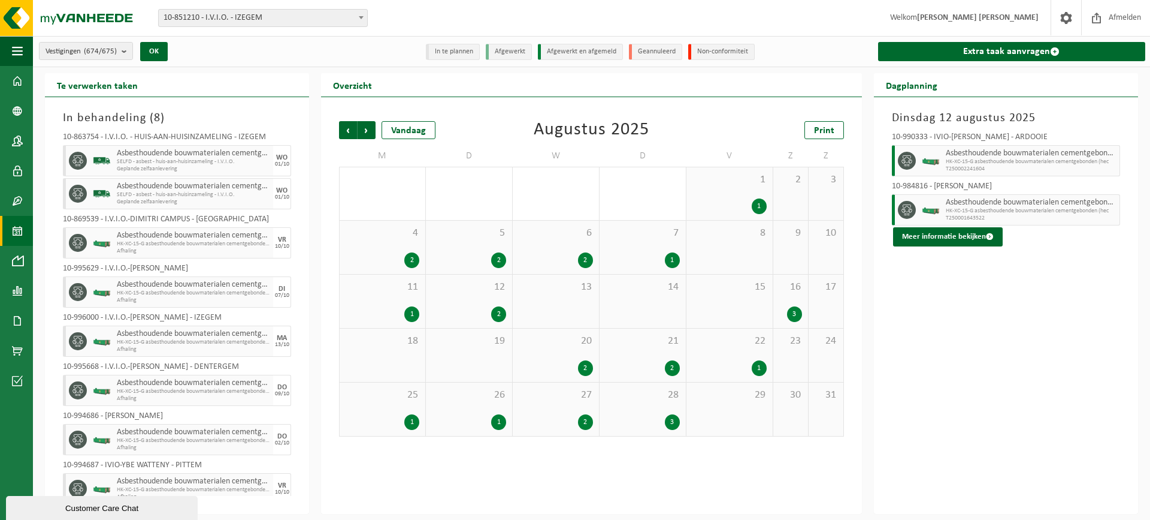
click at [390, 303] on div "11 1" at bounding box center [383, 300] width 86 height 53
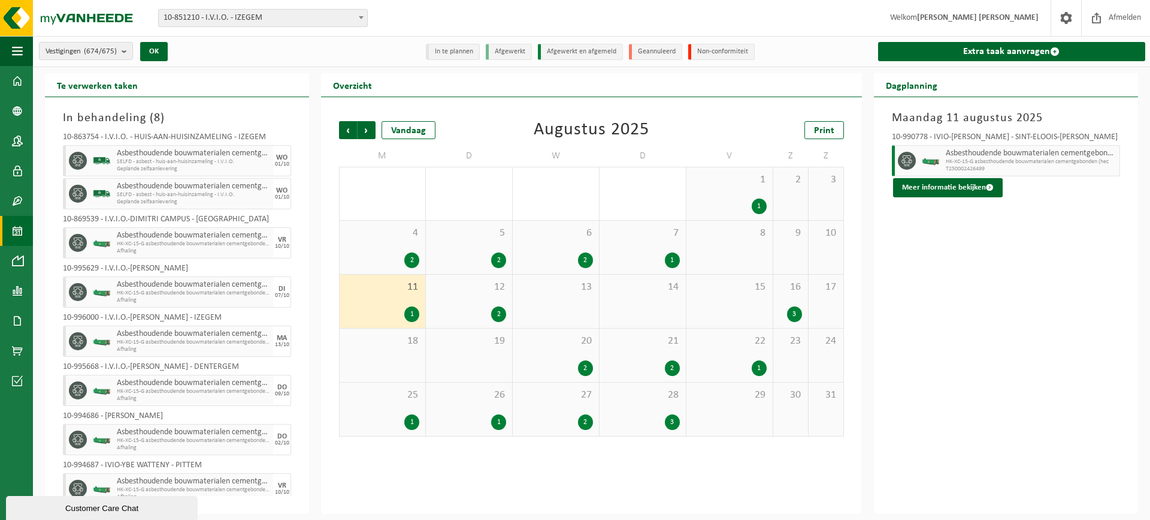
click at [570, 256] on div "2" at bounding box center [556, 260] width 74 height 16
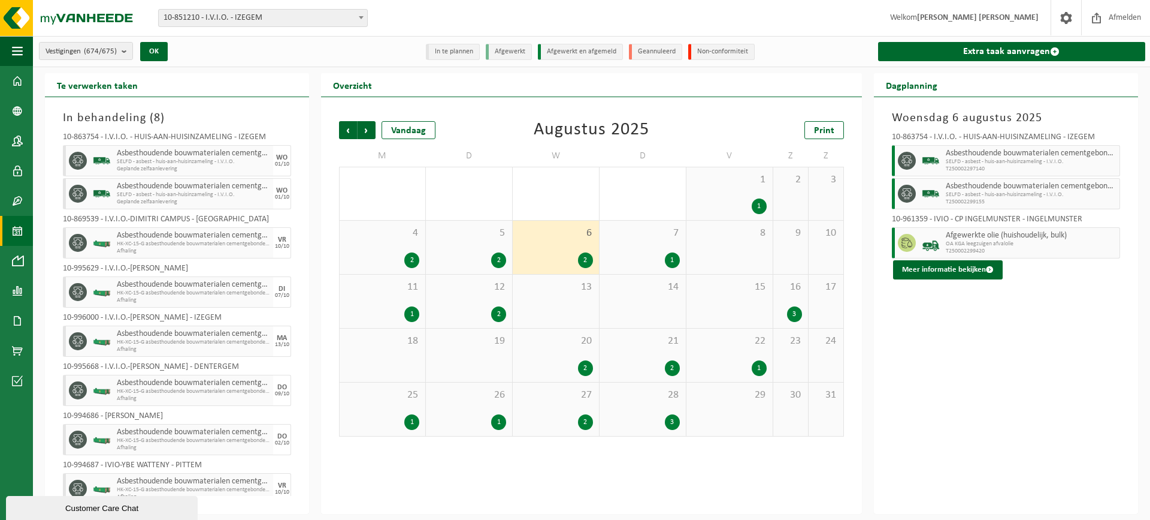
click at [668, 250] on div "7 1" at bounding box center [643, 247] width 86 height 53
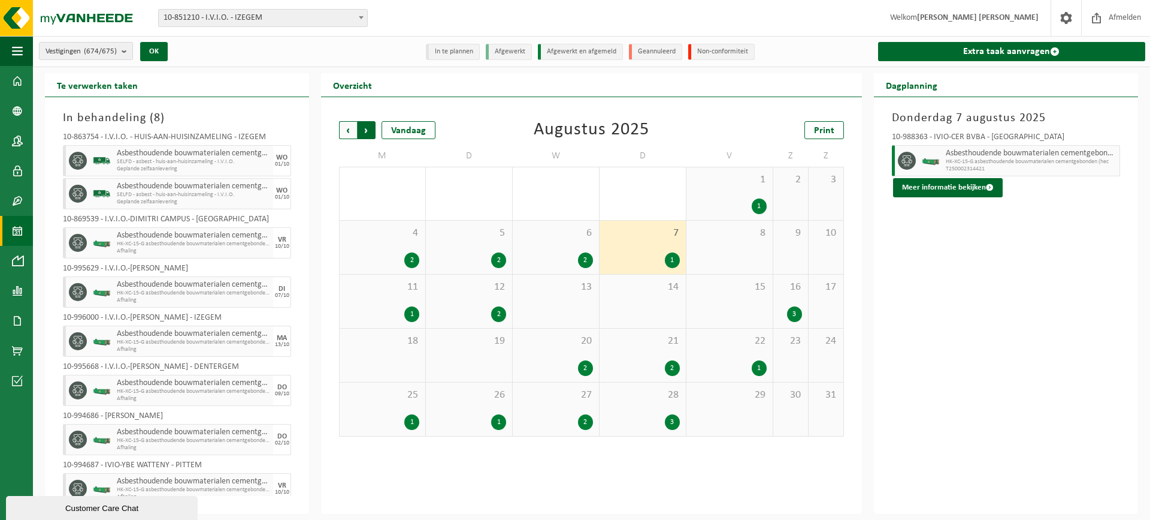
click at [346, 135] on span "Vorige" at bounding box center [348, 130] width 18 height 18
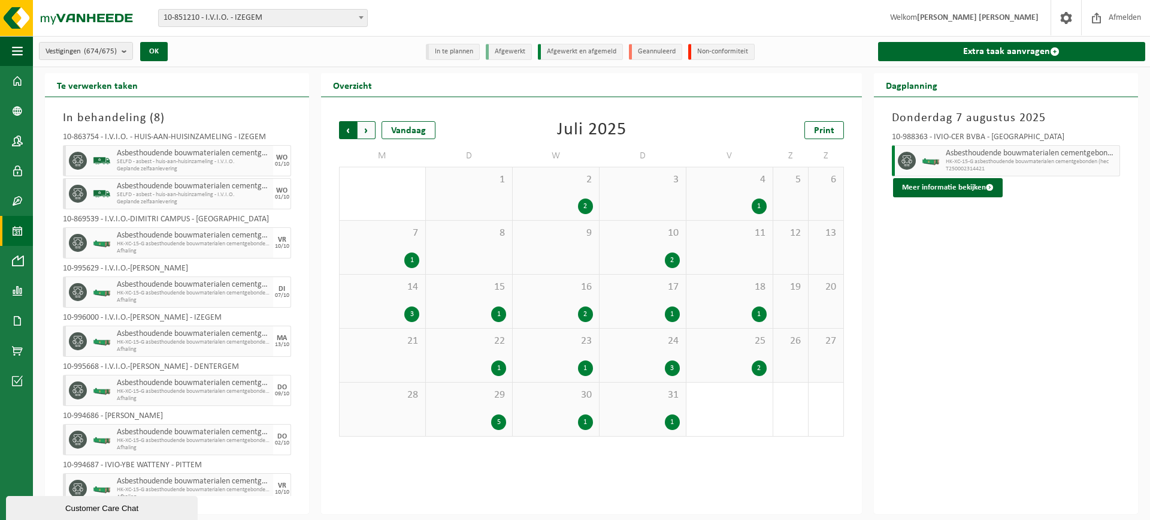
click at [367, 129] on span "Volgende" at bounding box center [367, 130] width 18 height 18
